Goal: Task Accomplishment & Management: Use online tool/utility

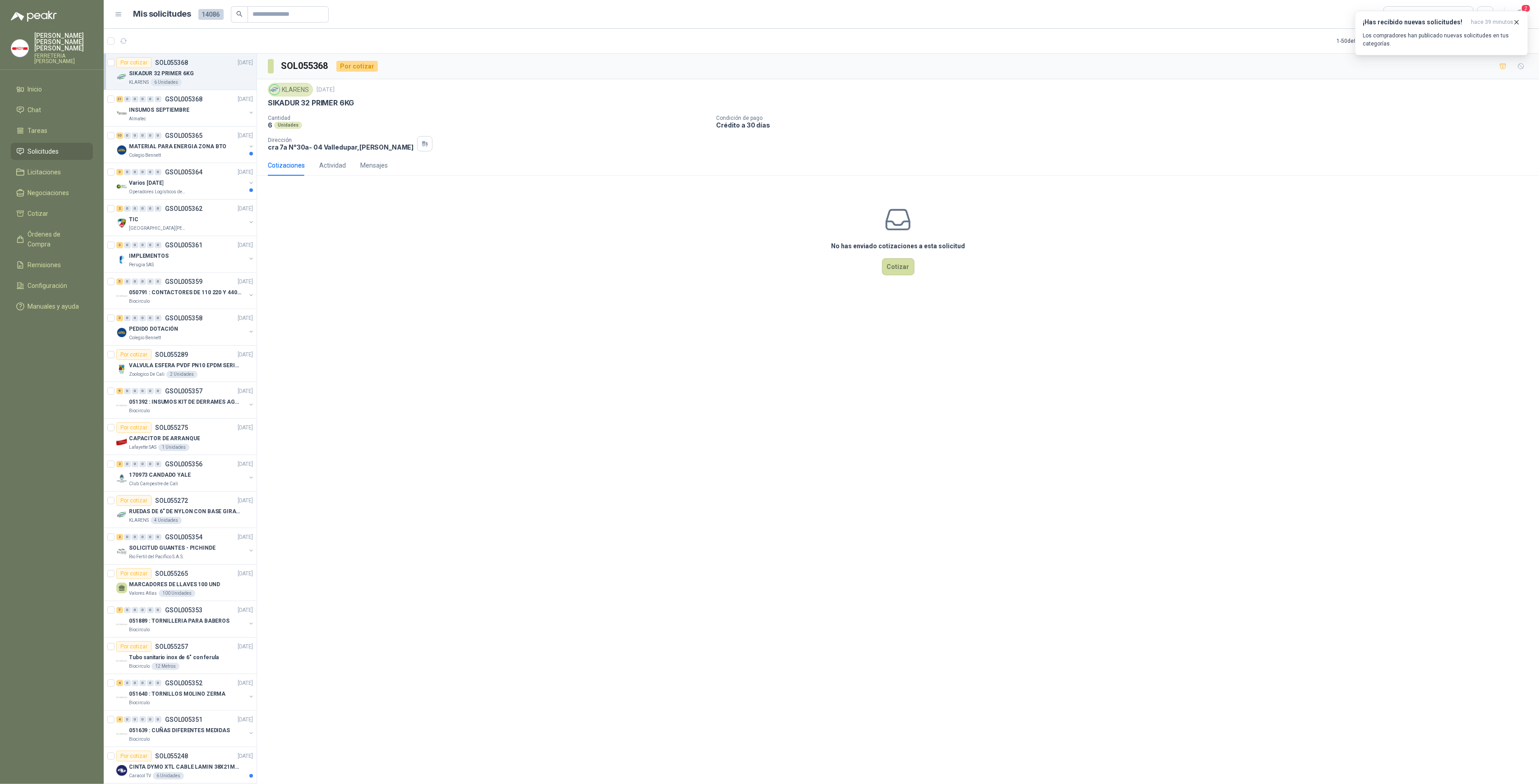
click at [717, 437] on div "SOL055368 Por cotizar KLARENS [DATE] SIKADUR 32 PRIMER 6KG Cantidad 6 Unidades …" at bounding box center [898, 420] width 1282 height 734
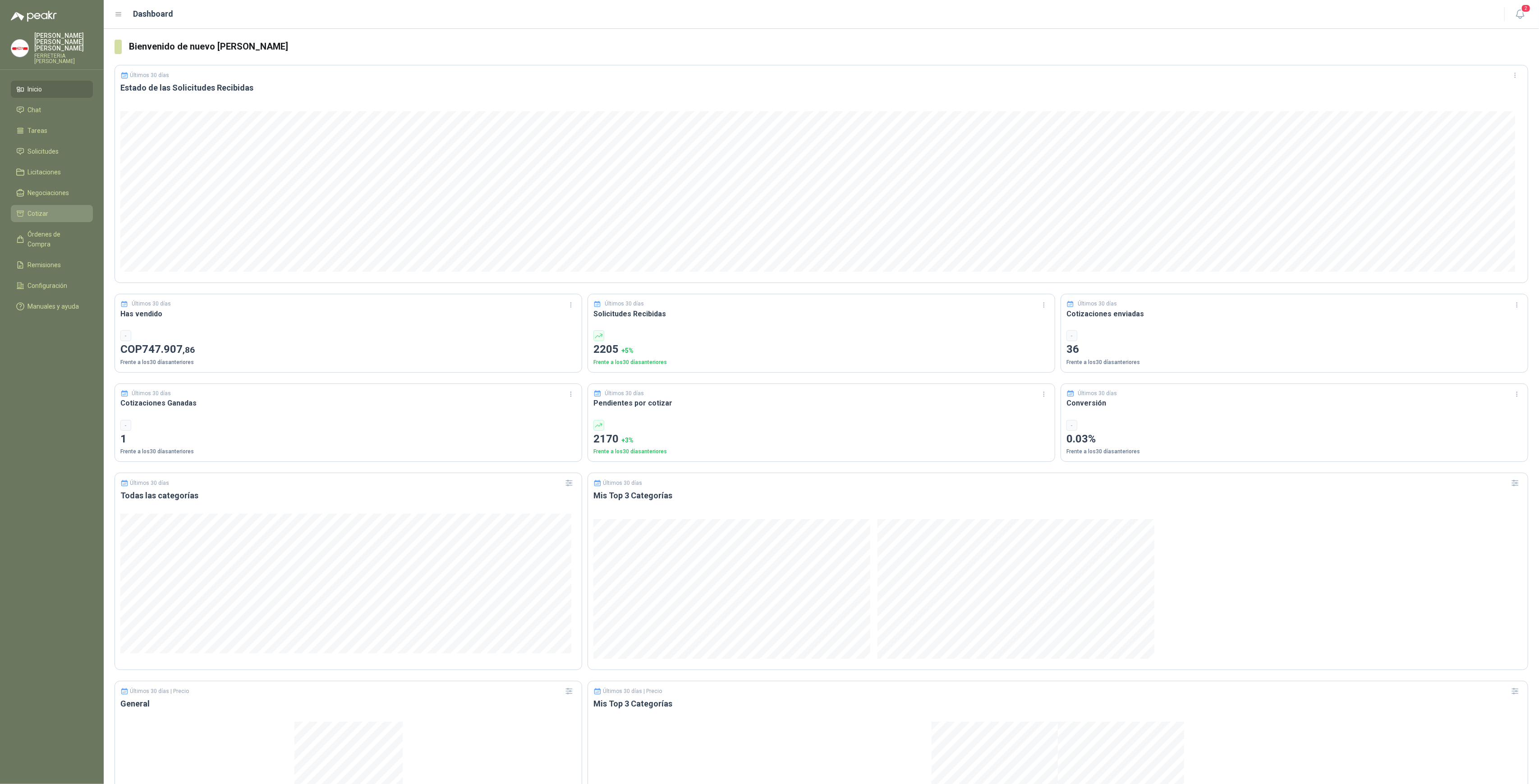
click at [45, 208] on span "Cotizar" at bounding box center [38, 213] width 21 height 10
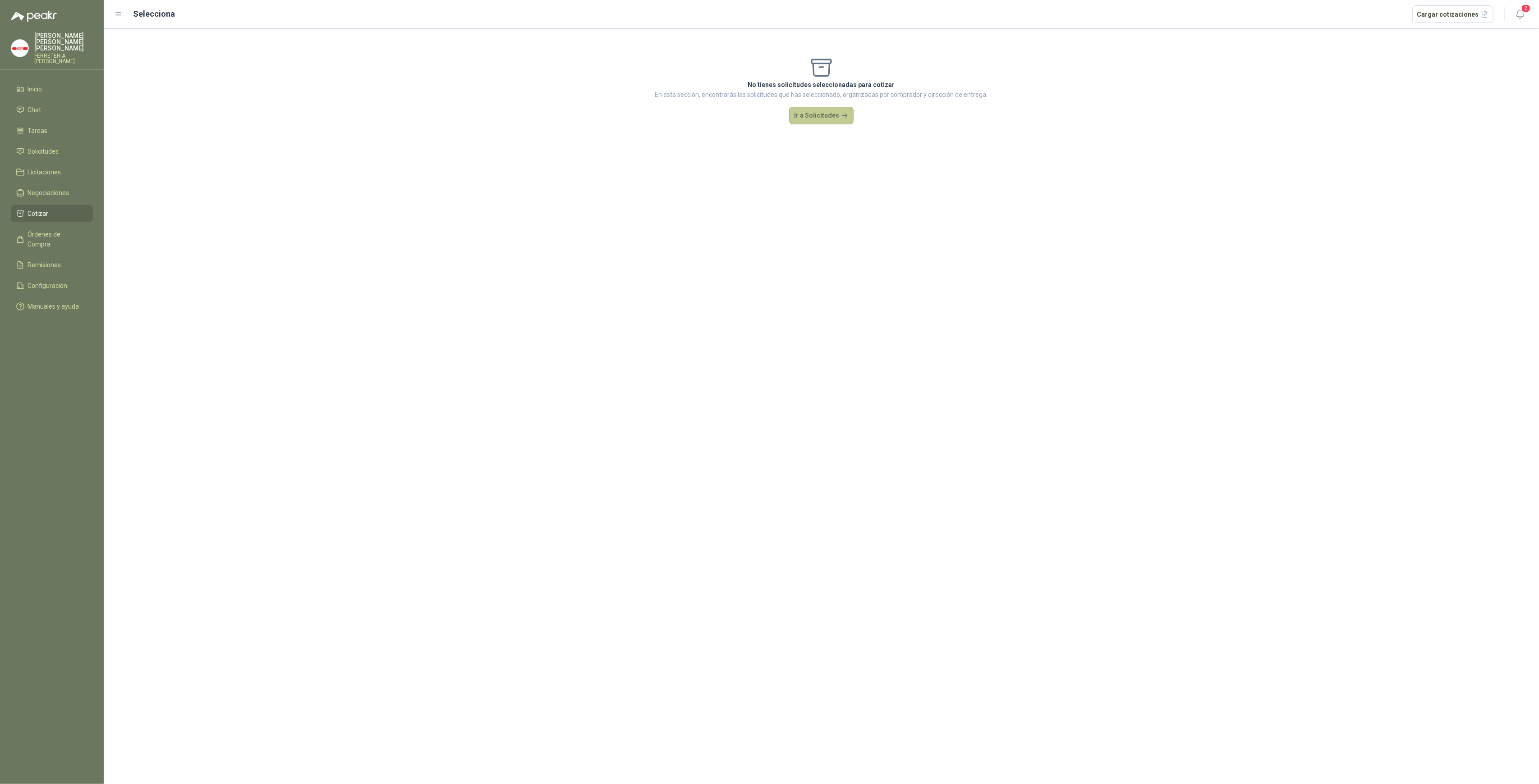
click at [819, 117] on button "Ir a Solicitudes" at bounding box center [821, 116] width 65 height 18
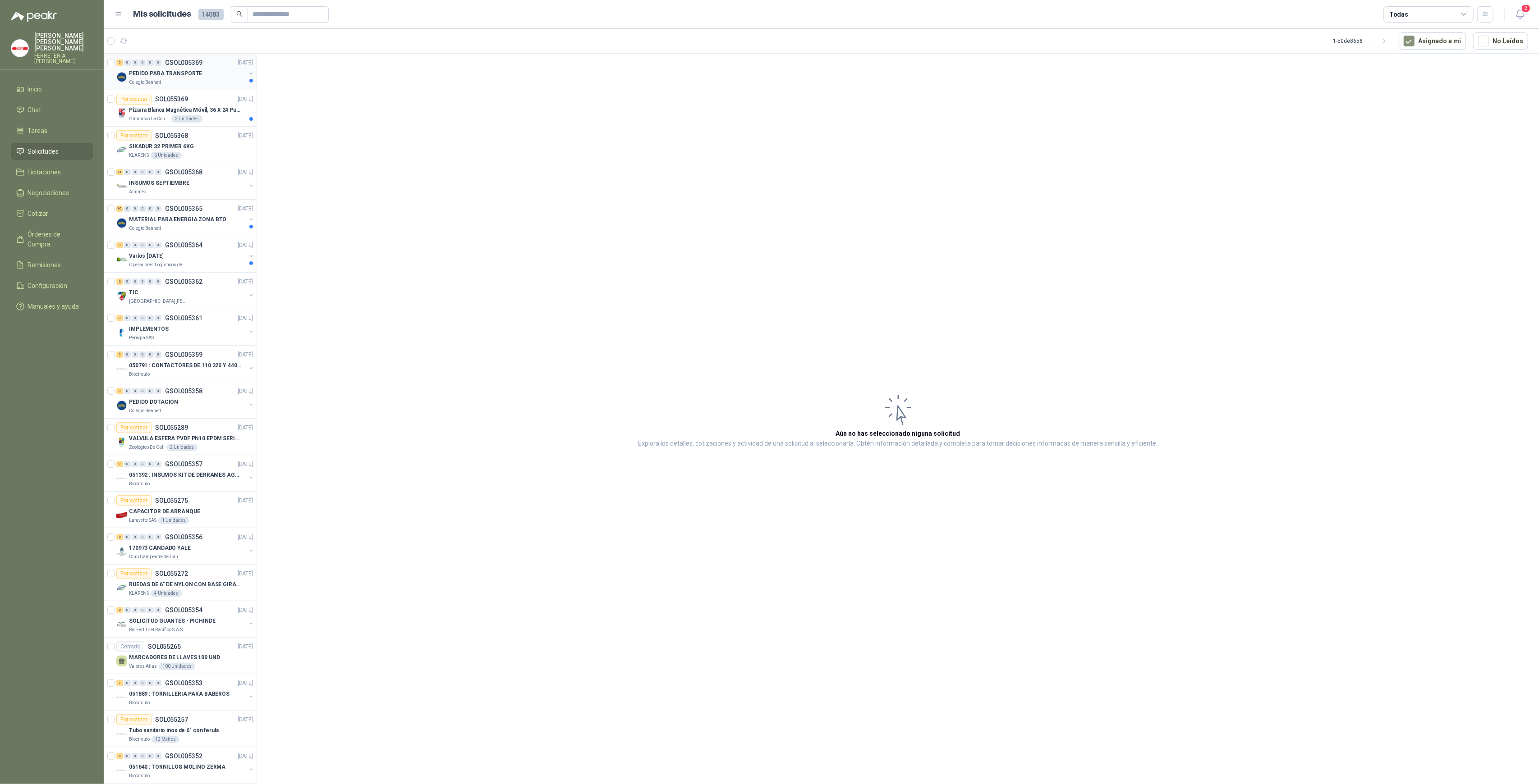
click at [186, 84] on div "Colegio Bennett" at bounding box center [187, 82] width 117 height 7
